Goal: Task Accomplishment & Management: Use online tool/utility

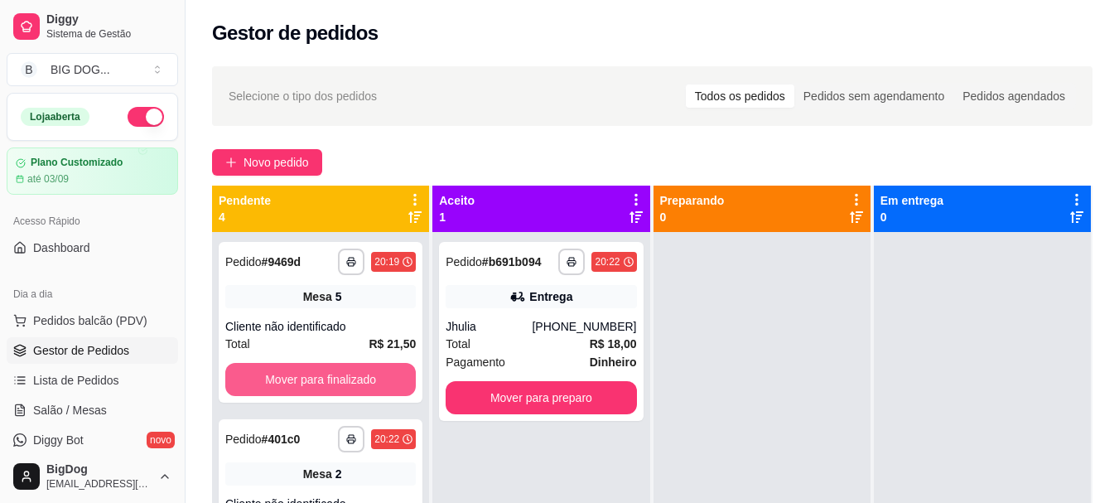
click at [291, 375] on button "Mover para finalizado" at bounding box center [320, 379] width 190 height 33
click at [291, 375] on button "Mover para finalizado" at bounding box center [320, 379] width 185 height 32
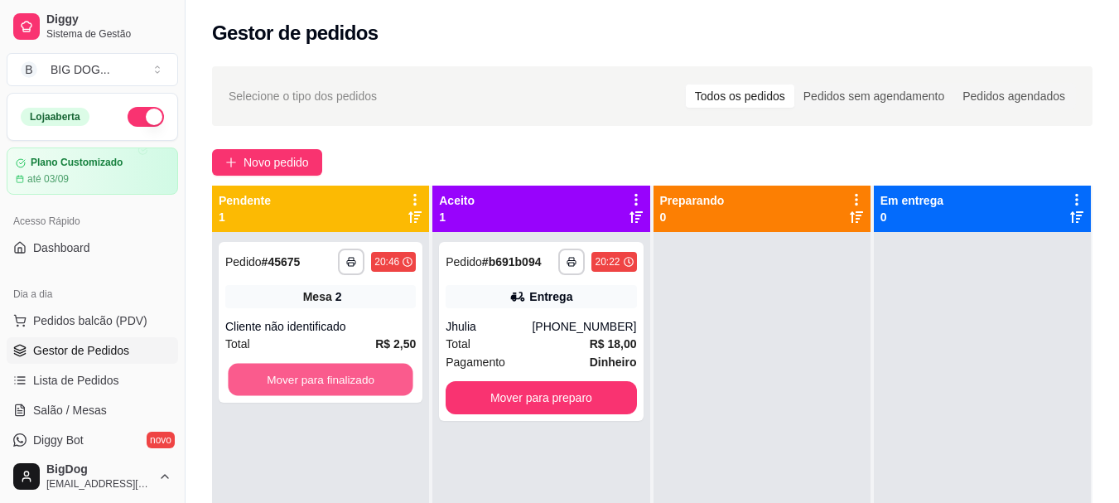
click at [291, 375] on button "Mover para finalizado" at bounding box center [320, 379] width 185 height 32
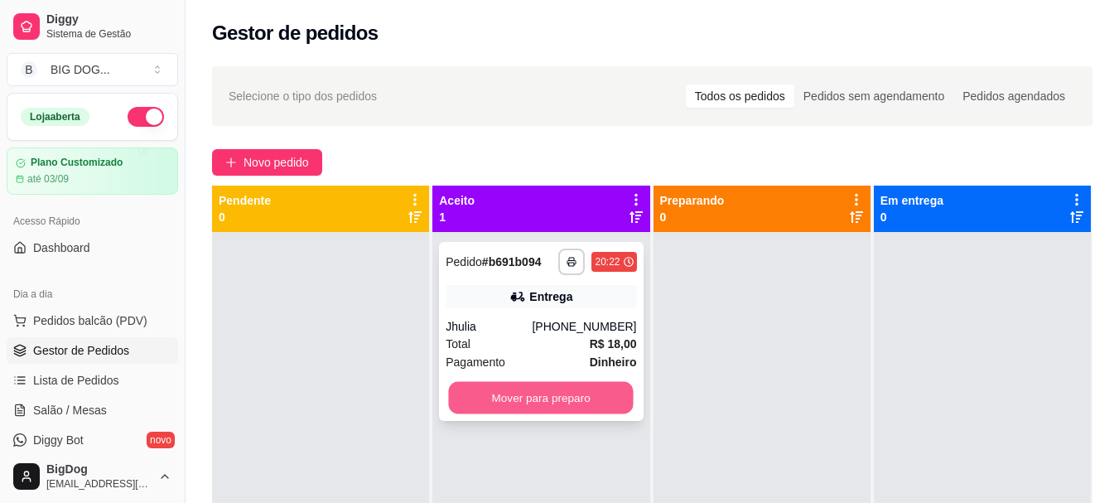
click at [542, 392] on button "Mover para preparo" at bounding box center [541, 398] width 185 height 32
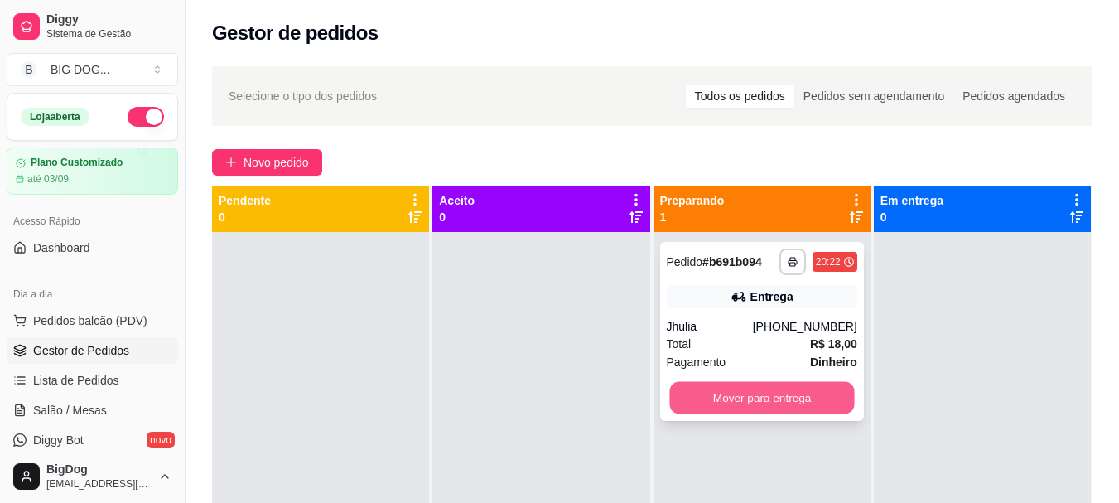
click at [729, 396] on button "Mover para entrega" at bounding box center [761, 398] width 185 height 32
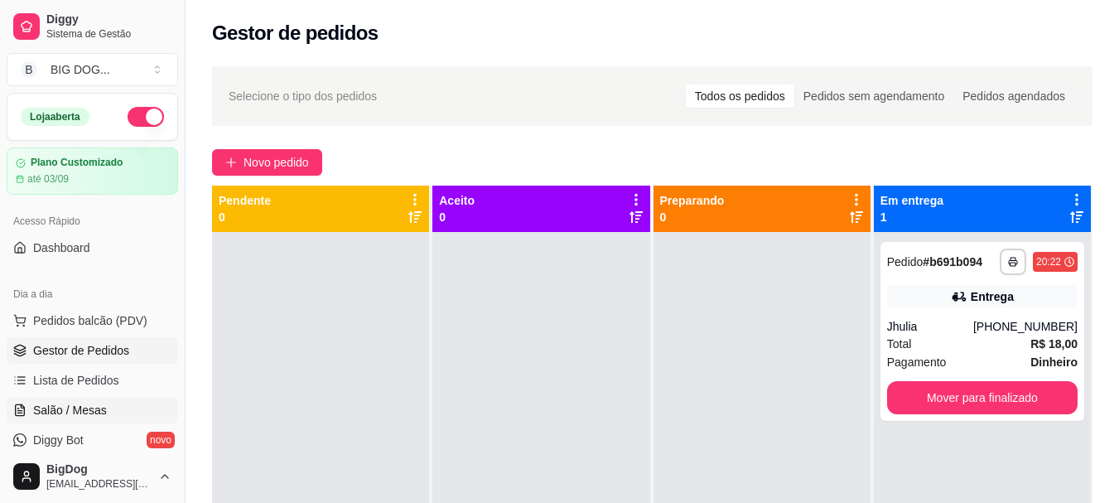
click at [90, 413] on span "Salão / Mesas" at bounding box center [70, 410] width 74 height 17
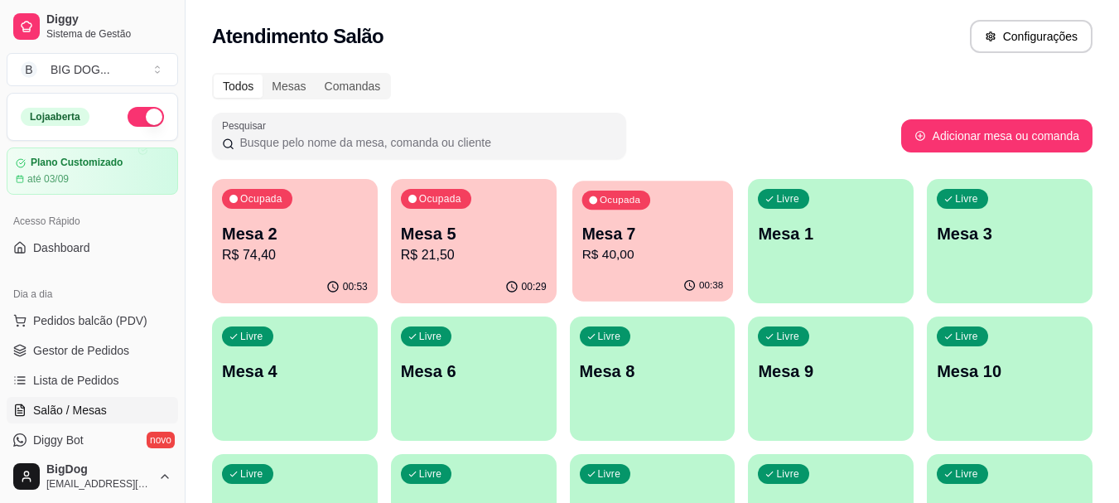
click at [637, 286] on div "00:38" at bounding box center [652, 285] width 161 height 31
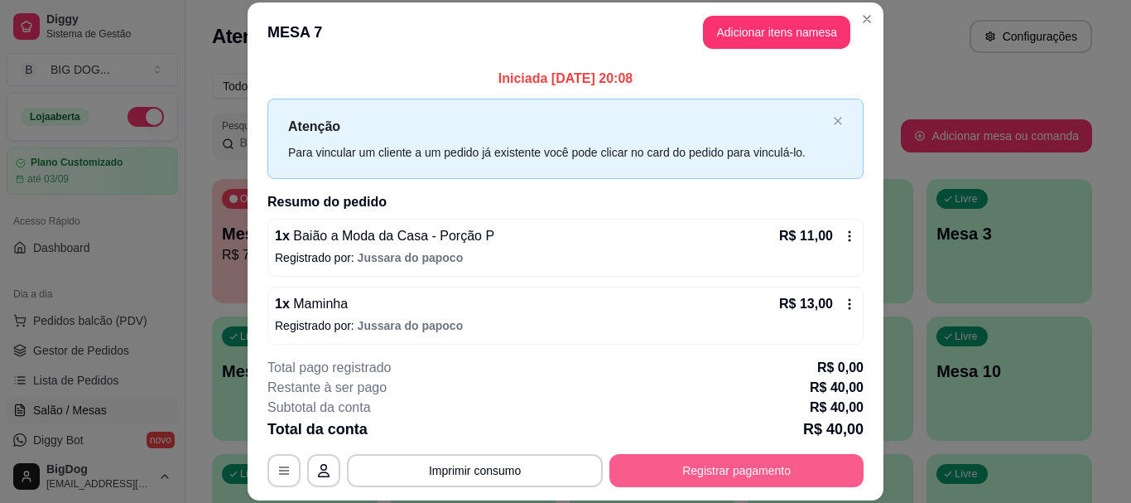
click at [728, 466] on button "Registrar pagamento" at bounding box center [736, 470] width 254 height 33
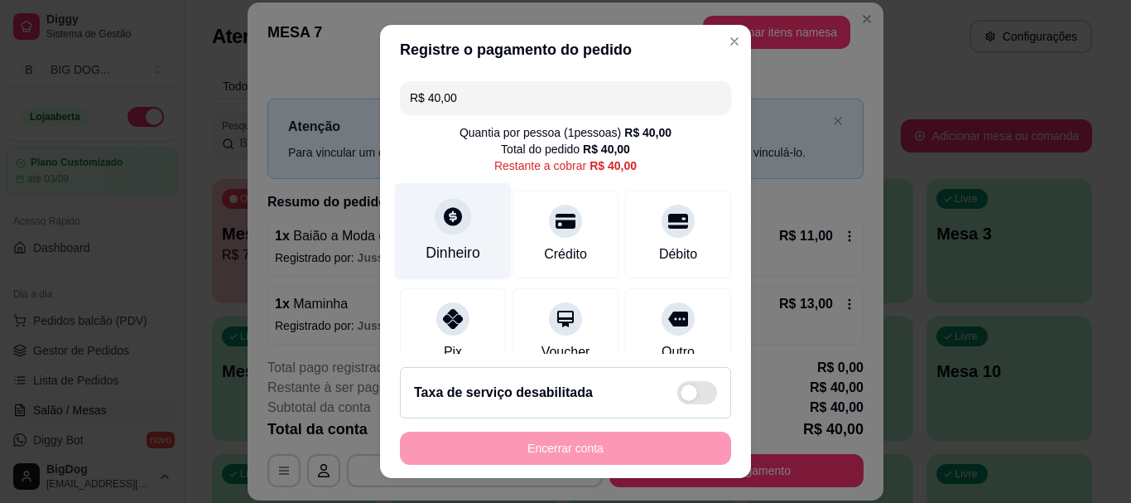
click at [462, 222] on div "Dinheiro" at bounding box center [453, 231] width 117 height 97
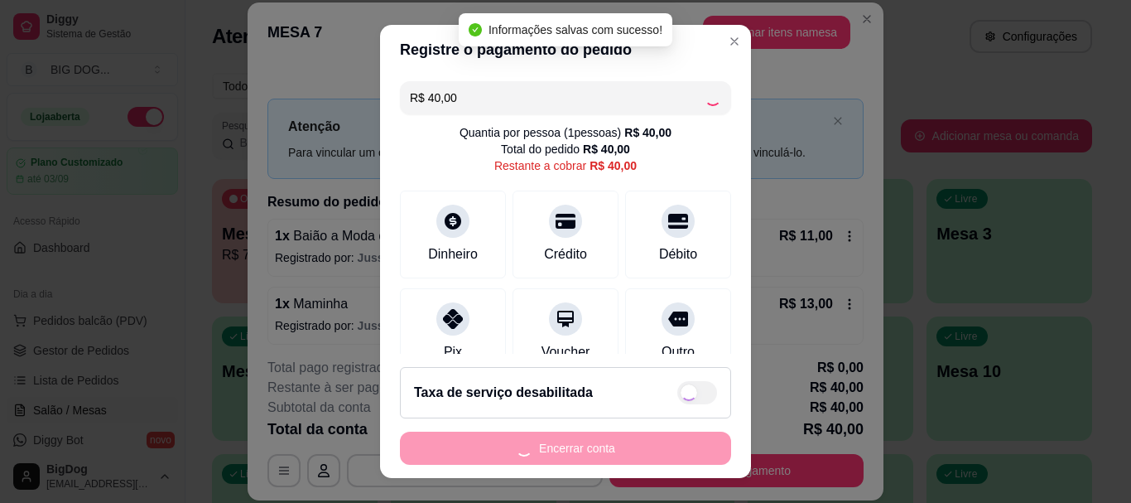
type input "R$ 0,00"
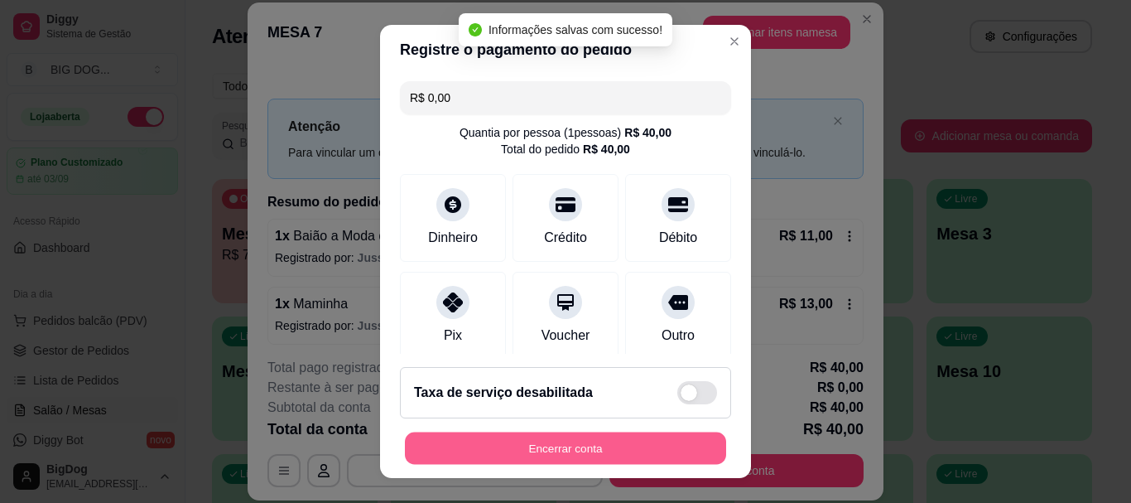
click at [598, 442] on button "Encerrar conta" at bounding box center [565, 447] width 321 height 32
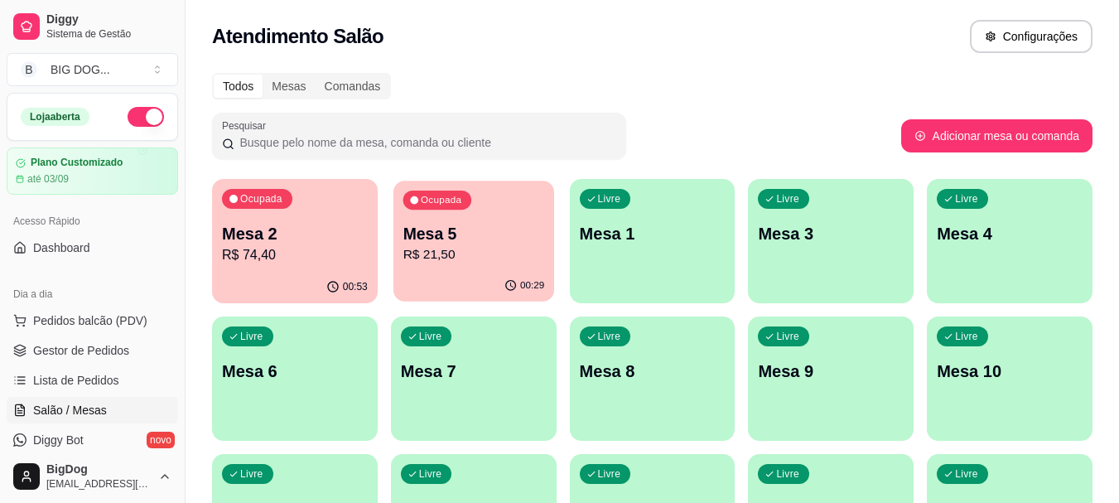
click at [484, 239] on p "Mesa 5" at bounding box center [473, 234] width 142 height 22
click at [471, 244] on div "Mesa 5 R$ 21,50" at bounding box center [474, 243] width 146 height 43
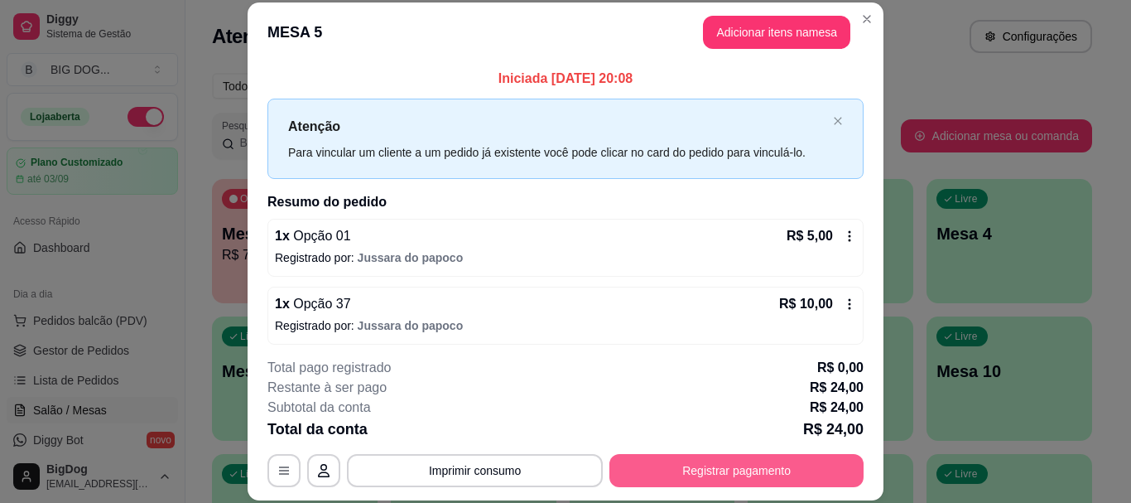
click at [696, 459] on button "Registrar pagamento" at bounding box center [736, 470] width 254 height 33
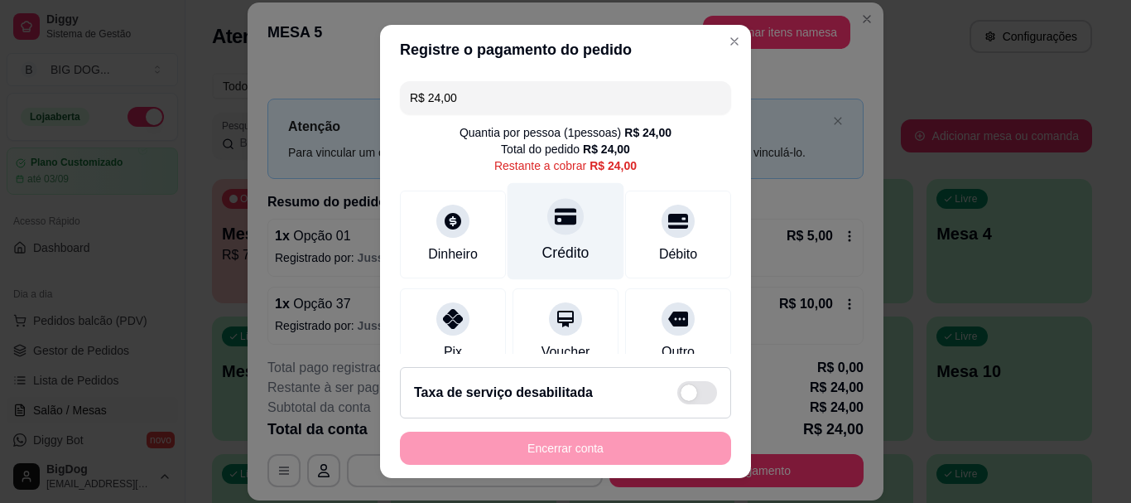
click at [560, 234] on div "Crédito" at bounding box center [566, 231] width 117 height 97
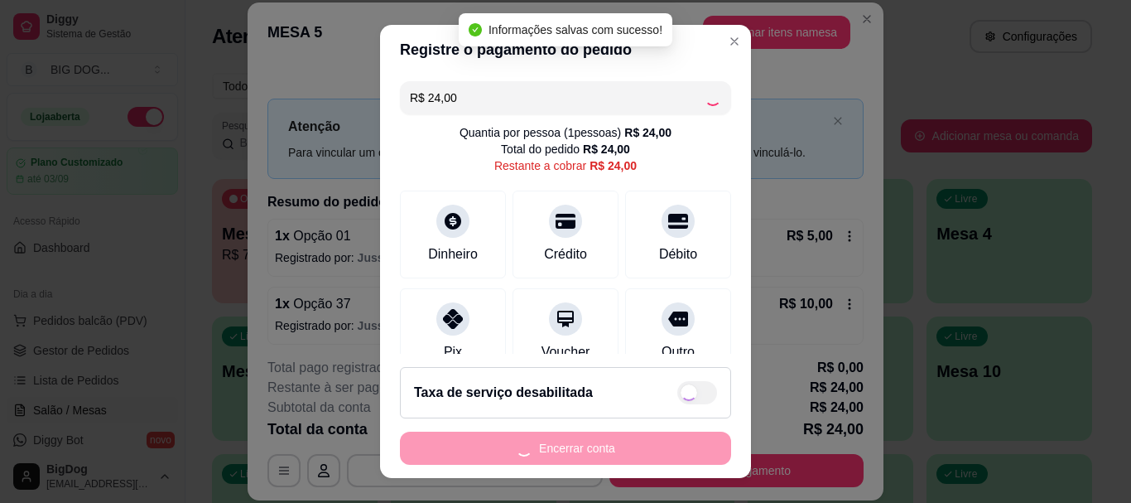
type input "R$ 0,00"
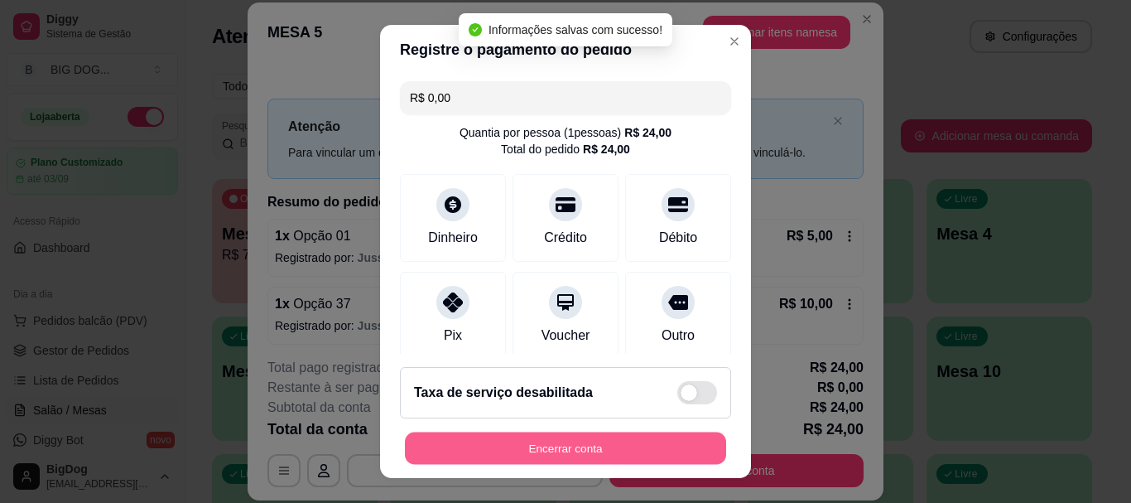
click at [578, 446] on button "Encerrar conta" at bounding box center [565, 447] width 321 height 32
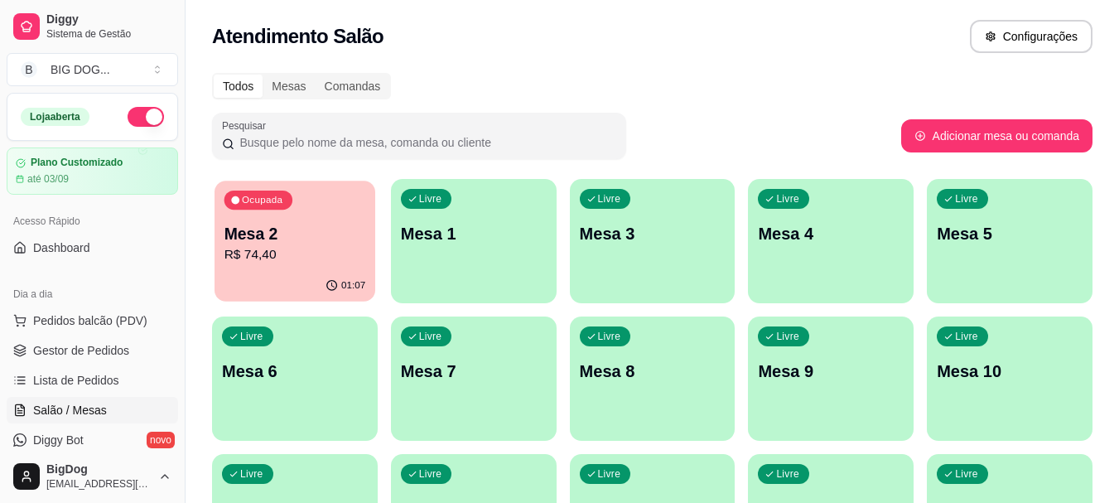
click at [275, 239] on p "Mesa 2" at bounding box center [295, 234] width 142 height 22
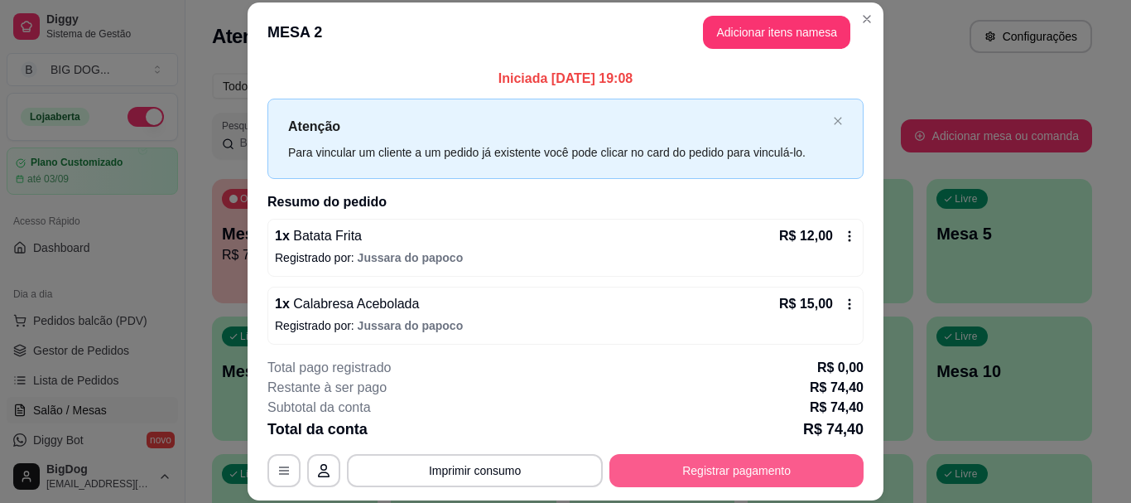
click at [659, 469] on button "Registrar pagamento" at bounding box center [736, 470] width 254 height 33
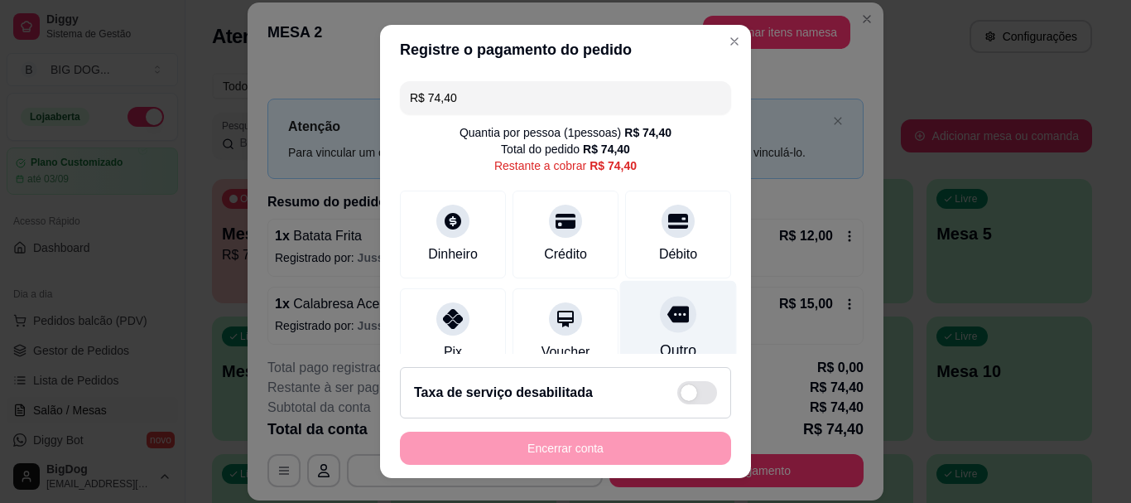
click at [667, 323] on icon at bounding box center [678, 315] width 22 height 22
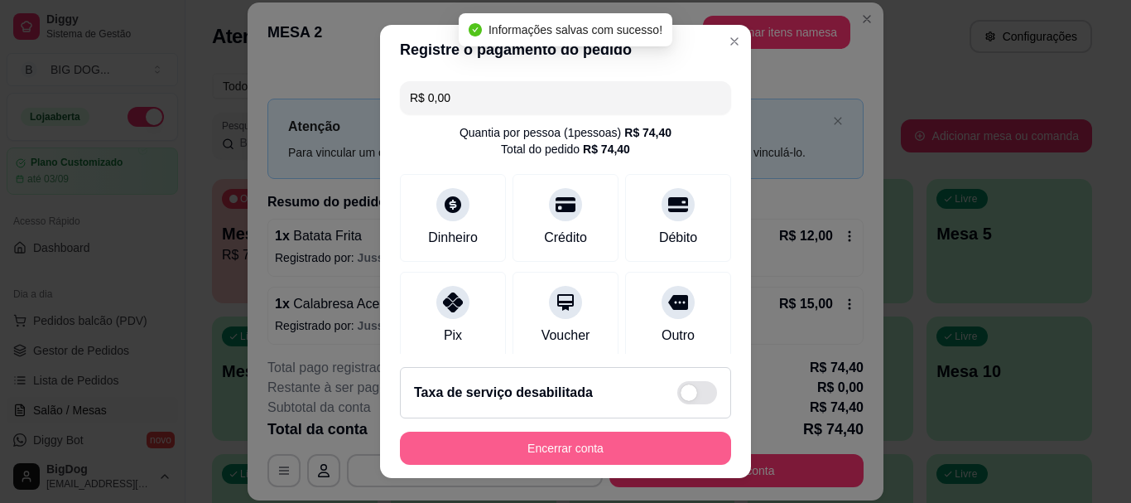
type input "R$ 0,00"
click at [599, 440] on button "Encerrar conta" at bounding box center [565, 447] width 331 height 33
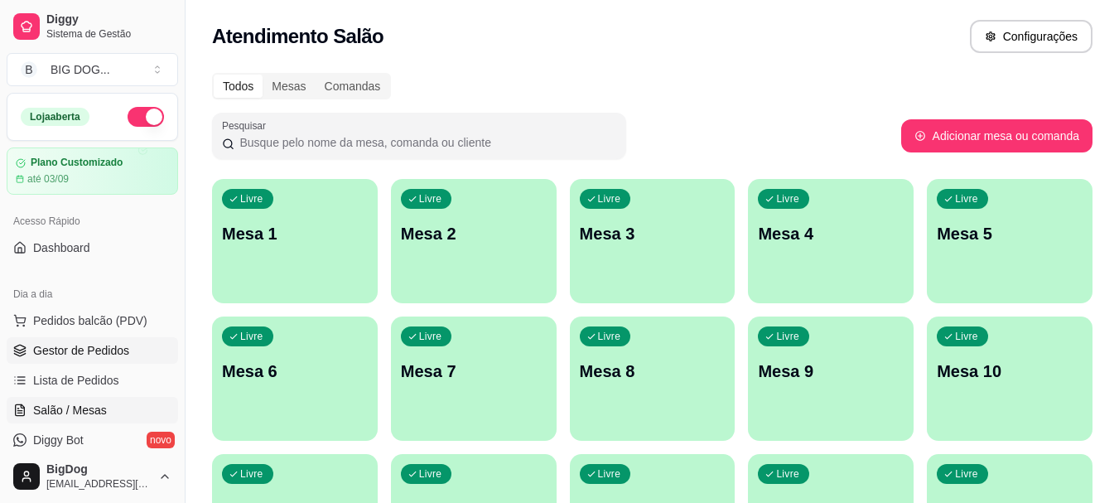
click at [82, 349] on span "Gestor de Pedidos" at bounding box center [81, 350] width 96 height 17
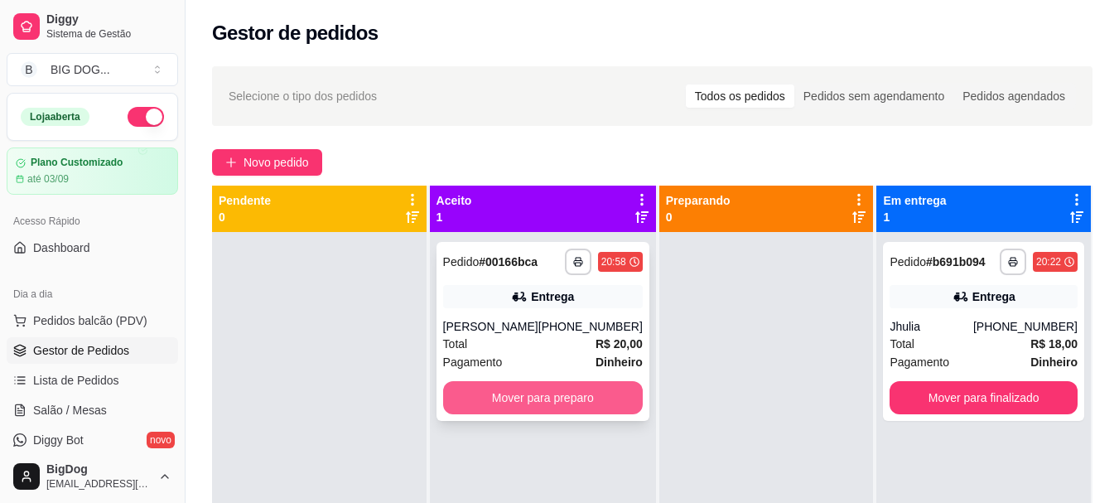
click at [586, 392] on button "Mover para preparo" at bounding box center [543, 397] width 200 height 33
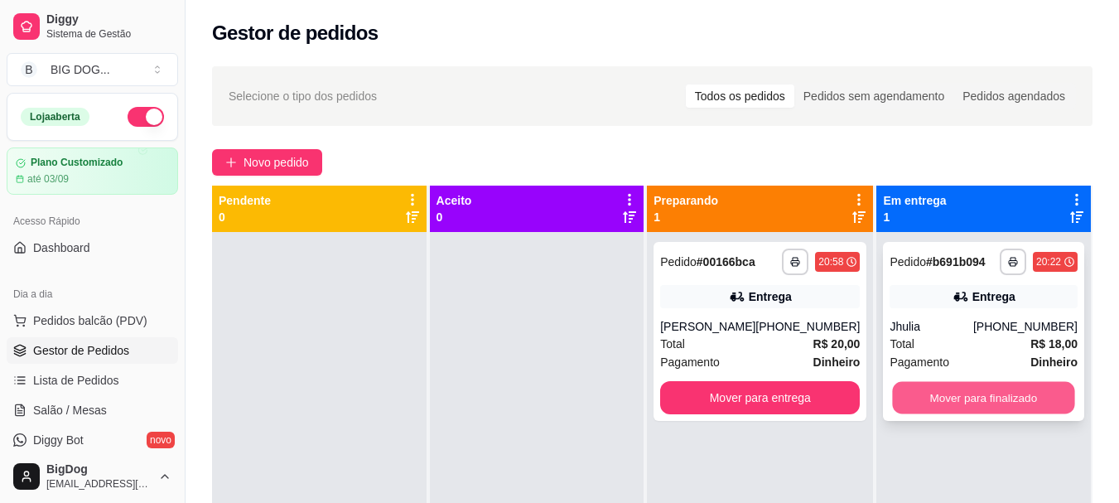
click at [893, 401] on button "Mover para finalizado" at bounding box center [984, 398] width 182 height 32
